Goal: Task Accomplishment & Management: Manage account settings

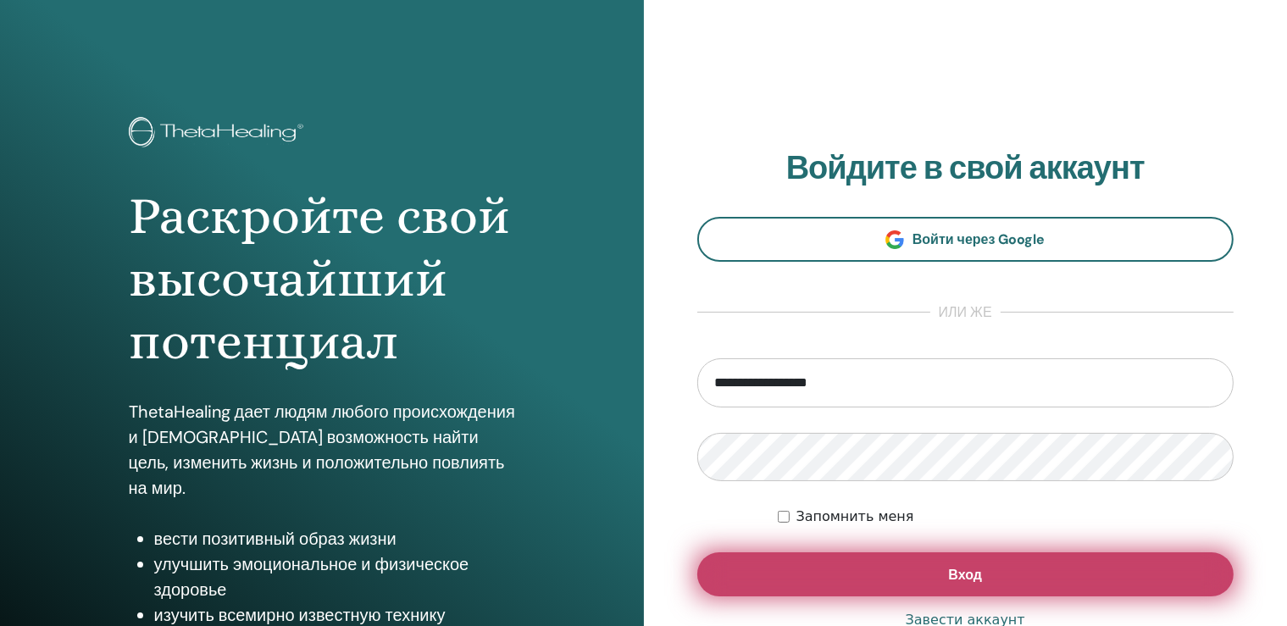
type input "**********"
click at [994, 581] on button "Вход" at bounding box center [965, 574] width 537 height 44
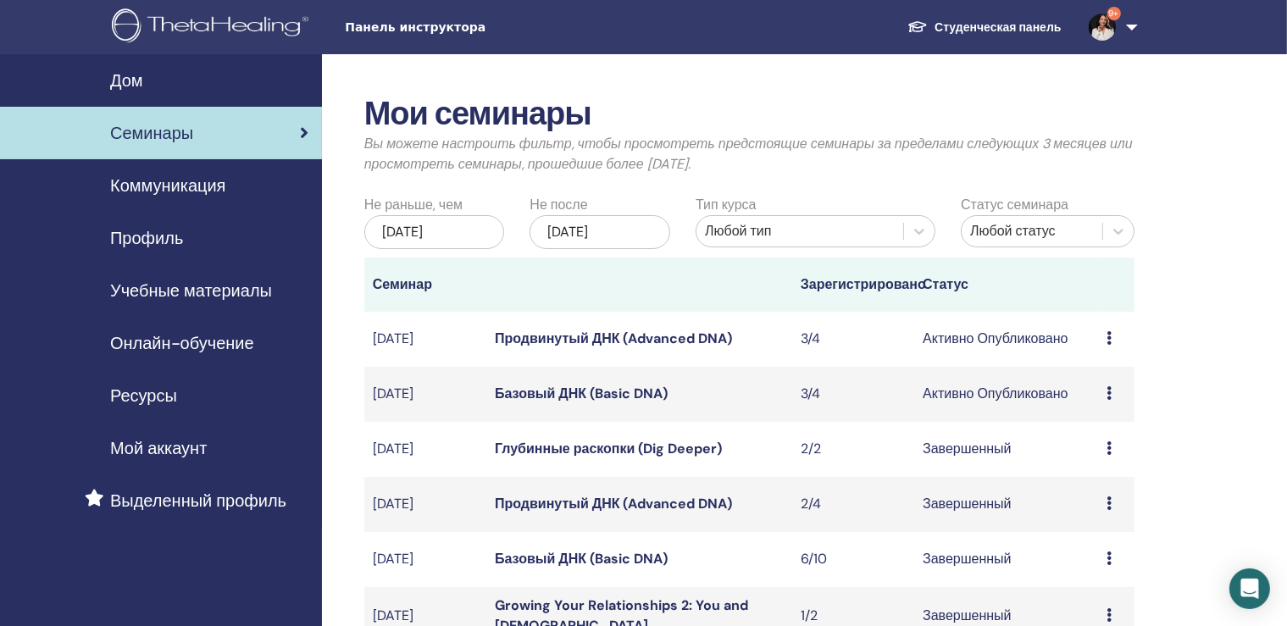
click at [635, 395] on link "Базовый ДНК (Basic DNA)" at bounding box center [581, 394] width 173 height 18
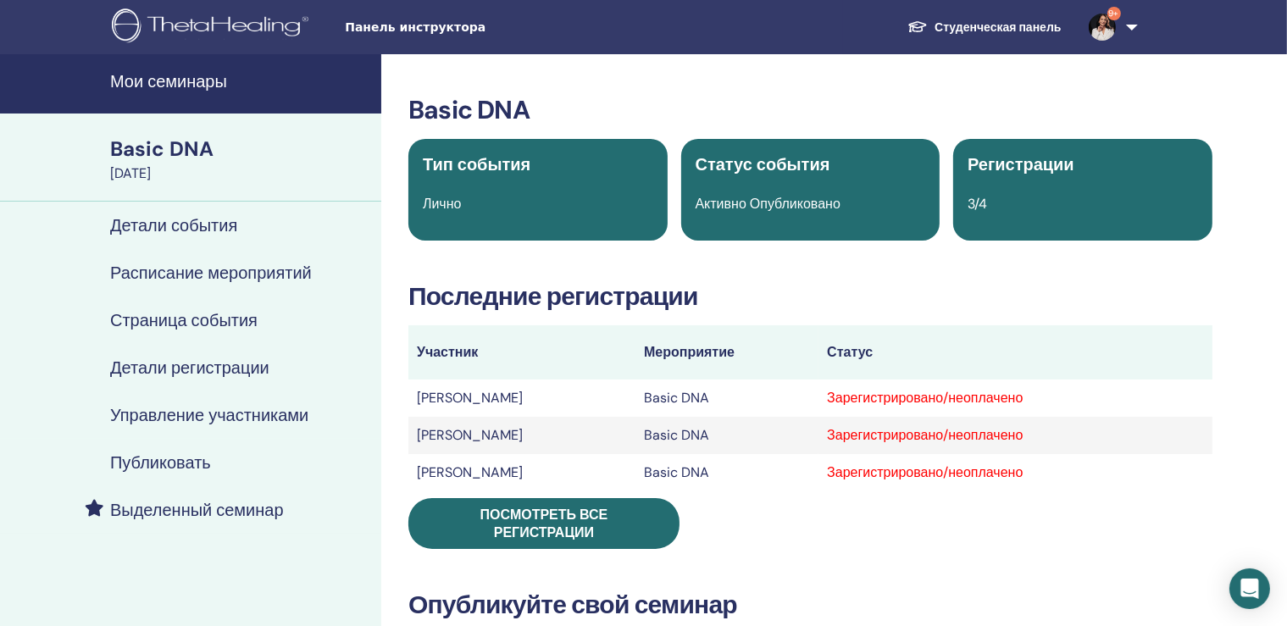
click at [493, 402] on td "[PERSON_NAME]" at bounding box center [521, 397] width 227 height 37
click at [248, 415] on h4 "Управление участниками" at bounding box center [209, 415] width 198 height 20
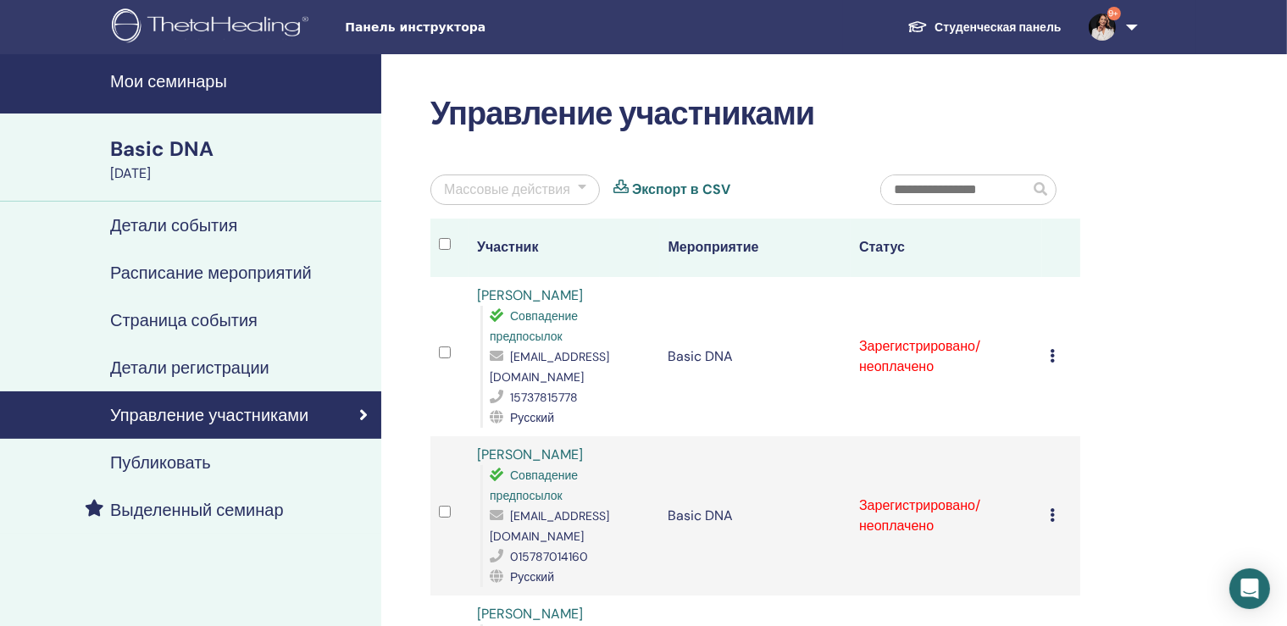
click at [1055, 349] on icon at bounding box center [1052, 356] width 5 height 14
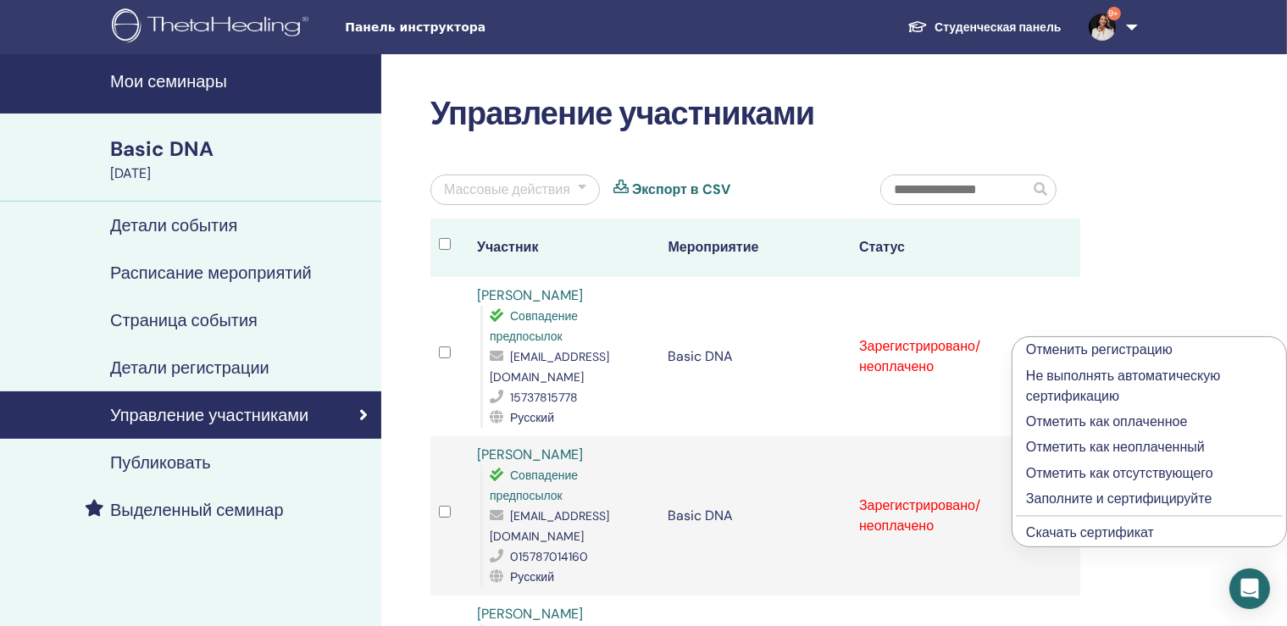
click at [1087, 538] on link "Скачать сертификат" at bounding box center [1090, 532] width 128 height 18
